Goal: Check status: Check status

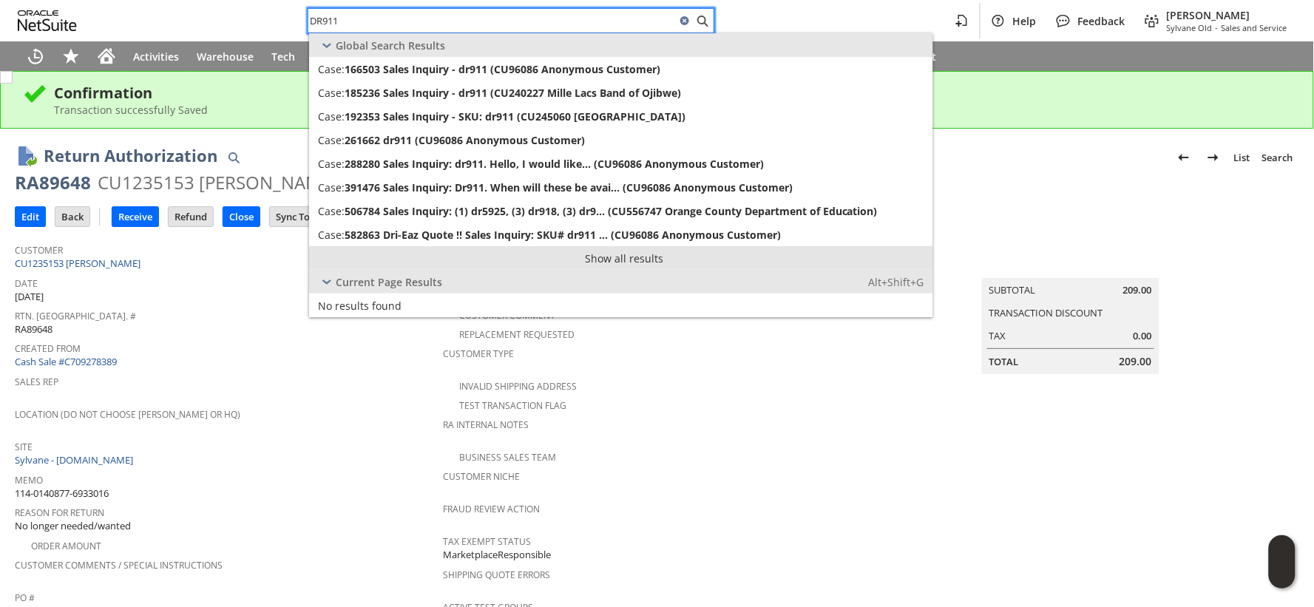
type input "DR911"
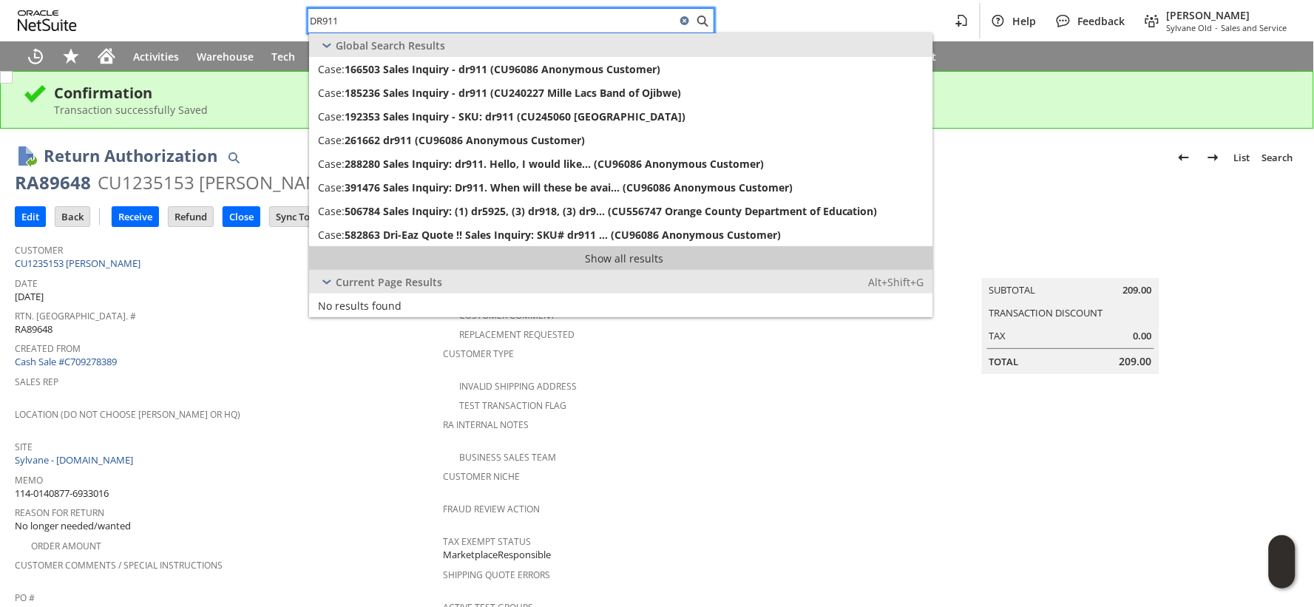
click at [615, 257] on link "Show all results" at bounding box center [621, 258] width 624 height 24
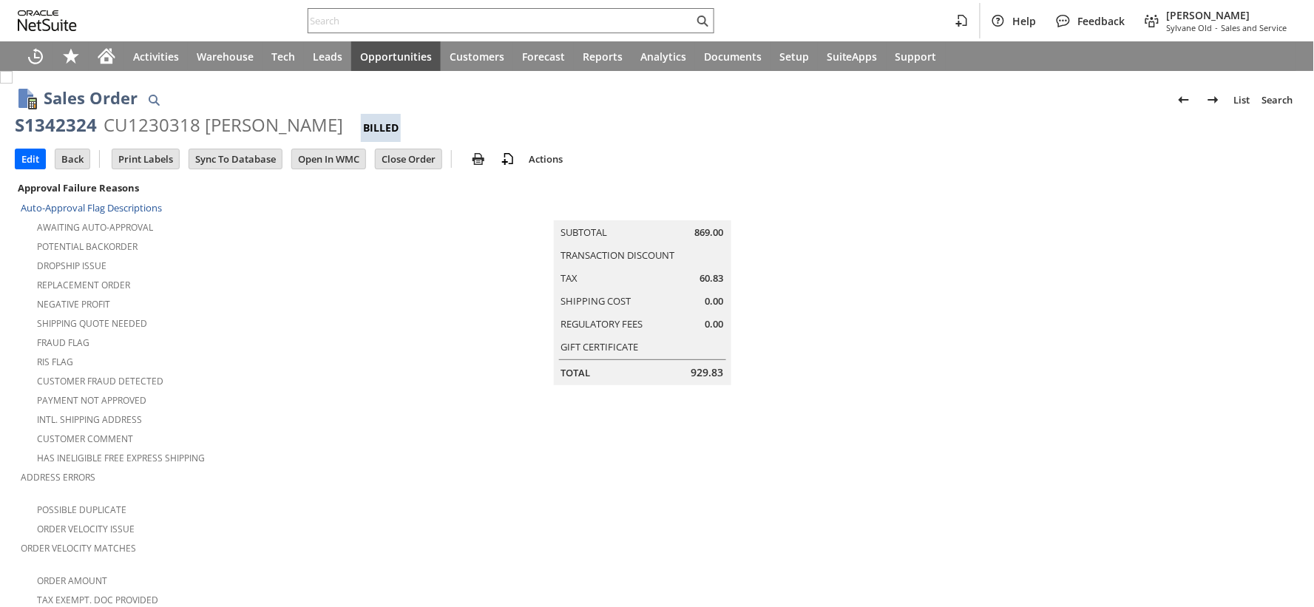
scroll to position [246, 0]
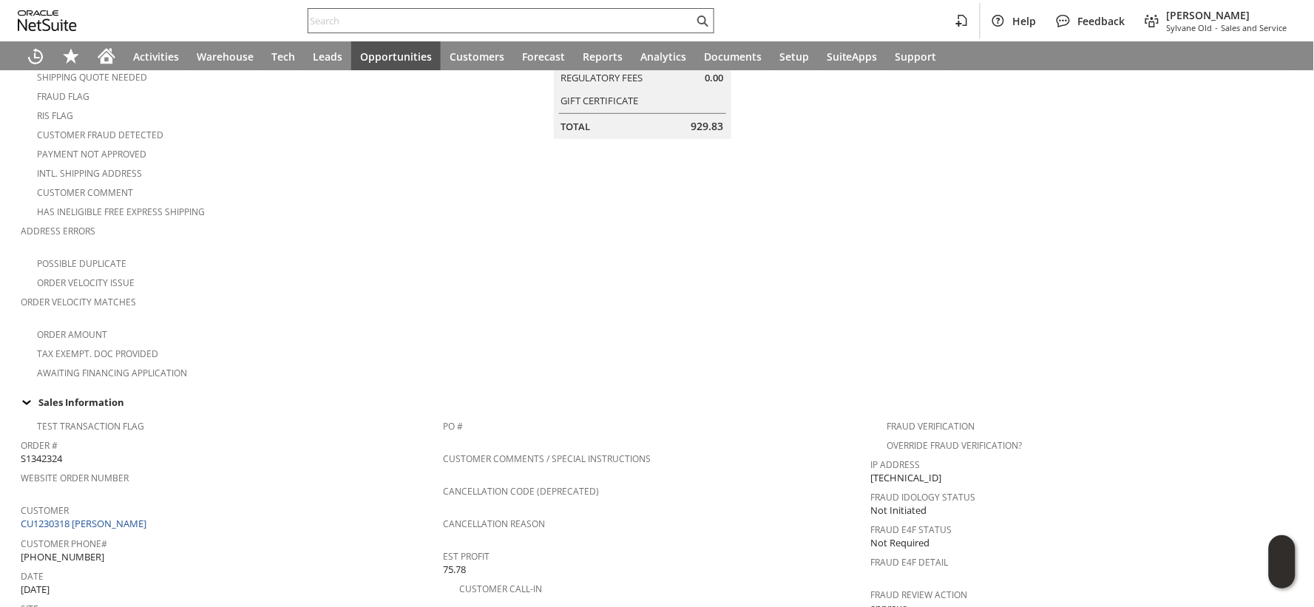
click at [346, 18] on input "text" at bounding box center [500, 21] width 385 height 18
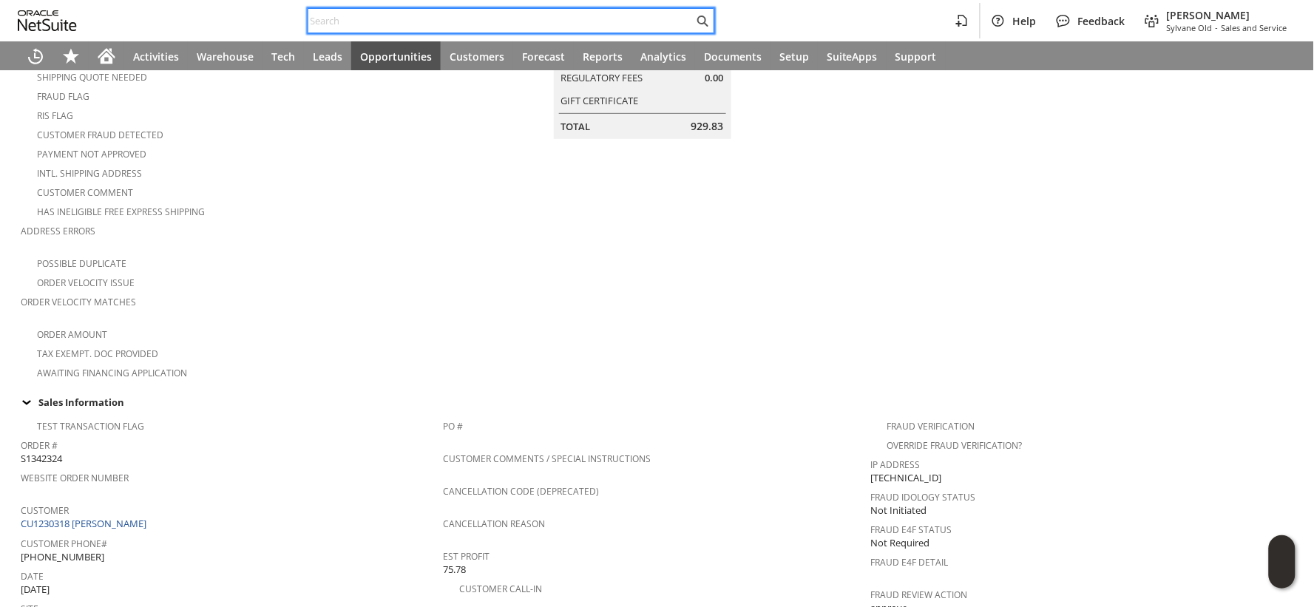
paste input "113-4244631-8457819"
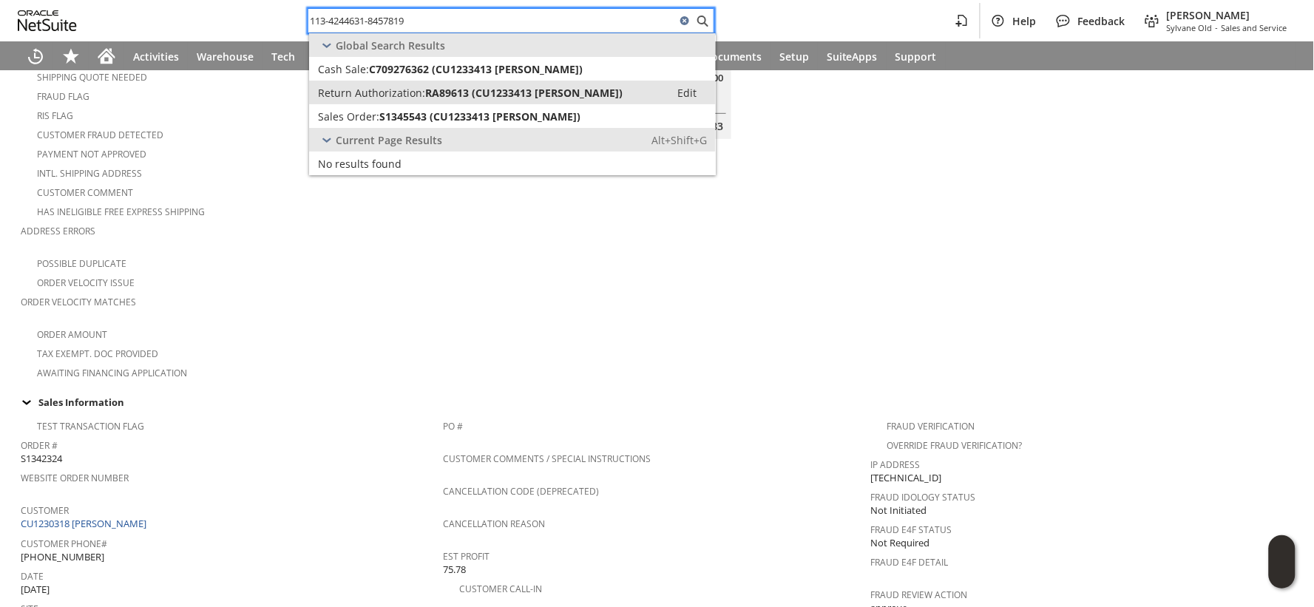
type input "113-4244631-8457819"
click at [549, 92] on span "RA89613 (CU1233413 [PERSON_NAME])" at bounding box center [523, 93] width 197 height 14
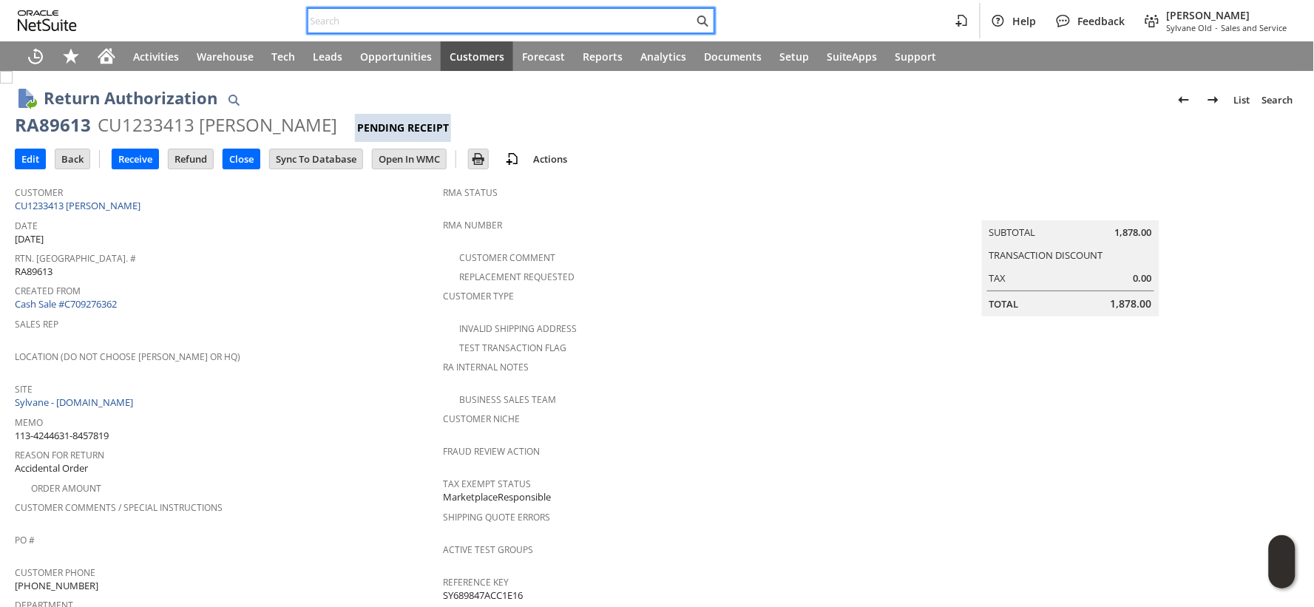
click at [355, 19] on input "text" at bounding box center [500, 21] width 385 height 18
paste input "113-4244631-8457819"
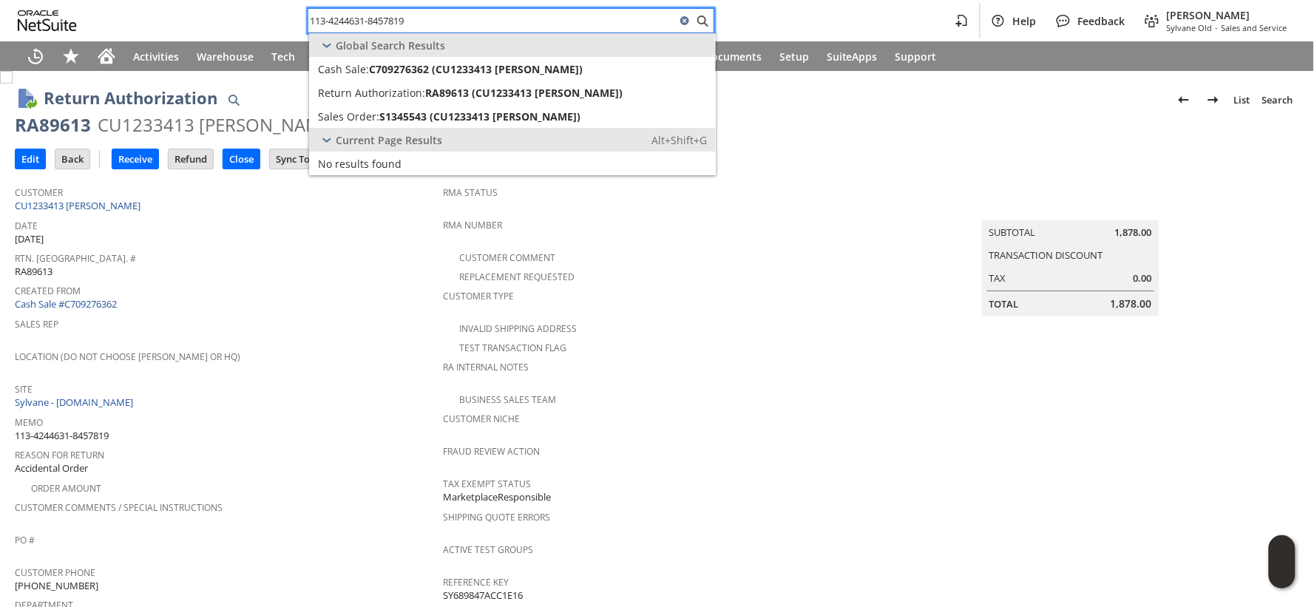
click at [383, 23] on input "113-4244631-8457819" at bounding box center [492, 21] width 368 height 18
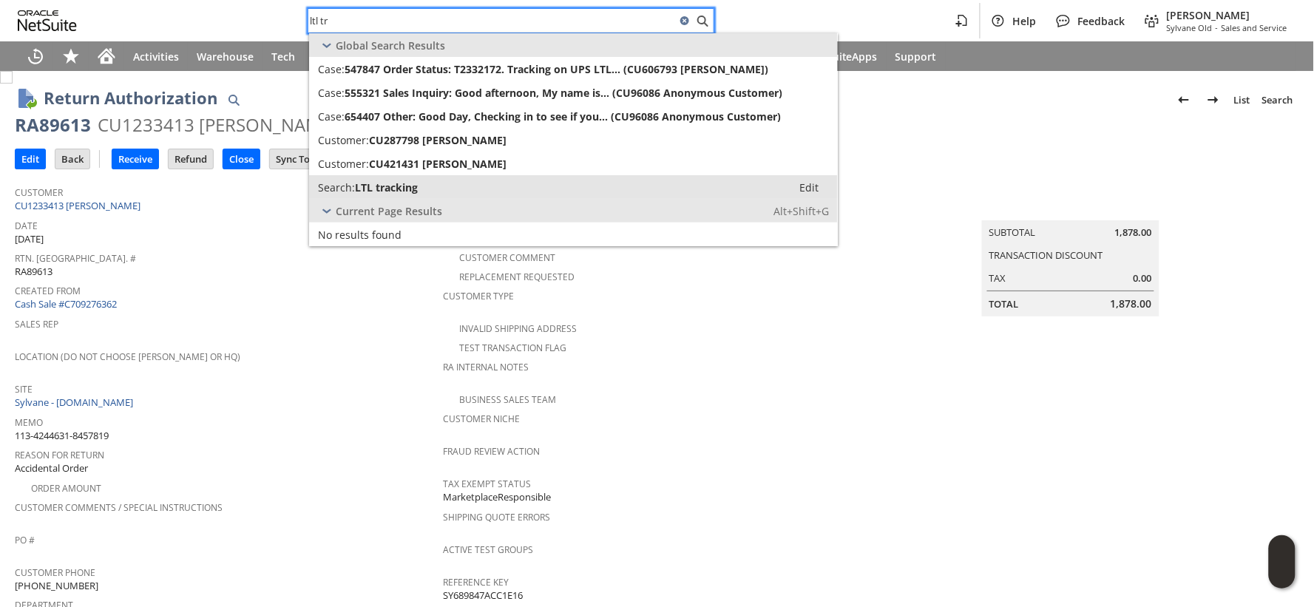
type input "ltl tr"
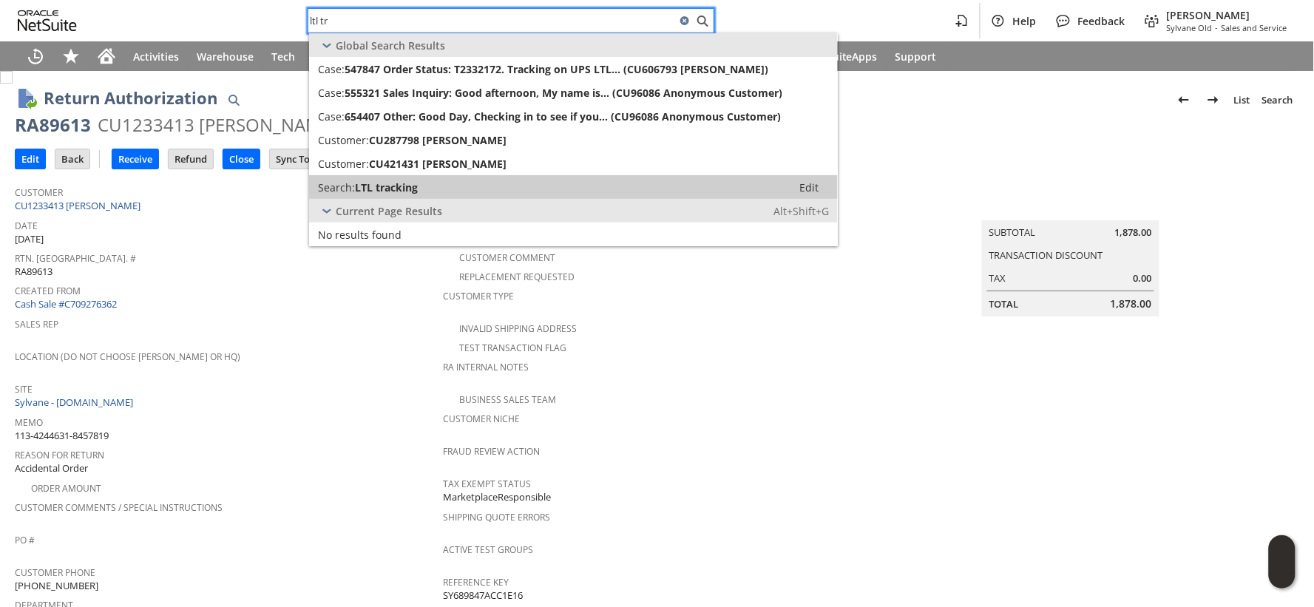
click at [393, 186] on span "LTL tracking" at bounding box center [386, 187] width 63 height 14
